Goal: Check status: Check status

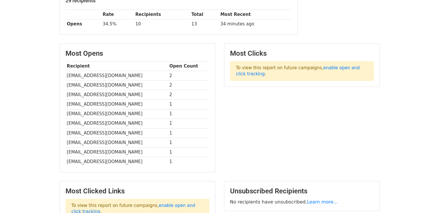
scroll to position [76, 0]
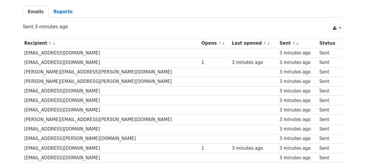
scroll to position [87, 0]
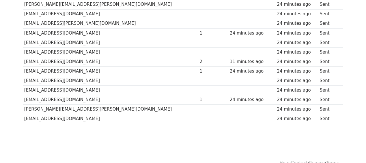
scroll to position [58, 0]
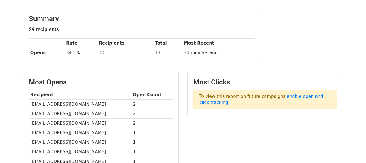
scroll to position [47, 0]
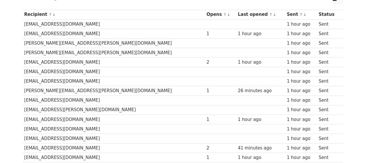
scroll to position [115, 0]
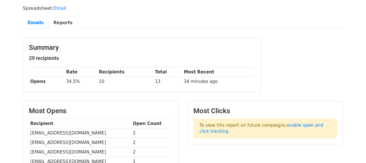
scroll to position [47, 0]
